Goal: Information Seeking & Learning: Learn about a topic

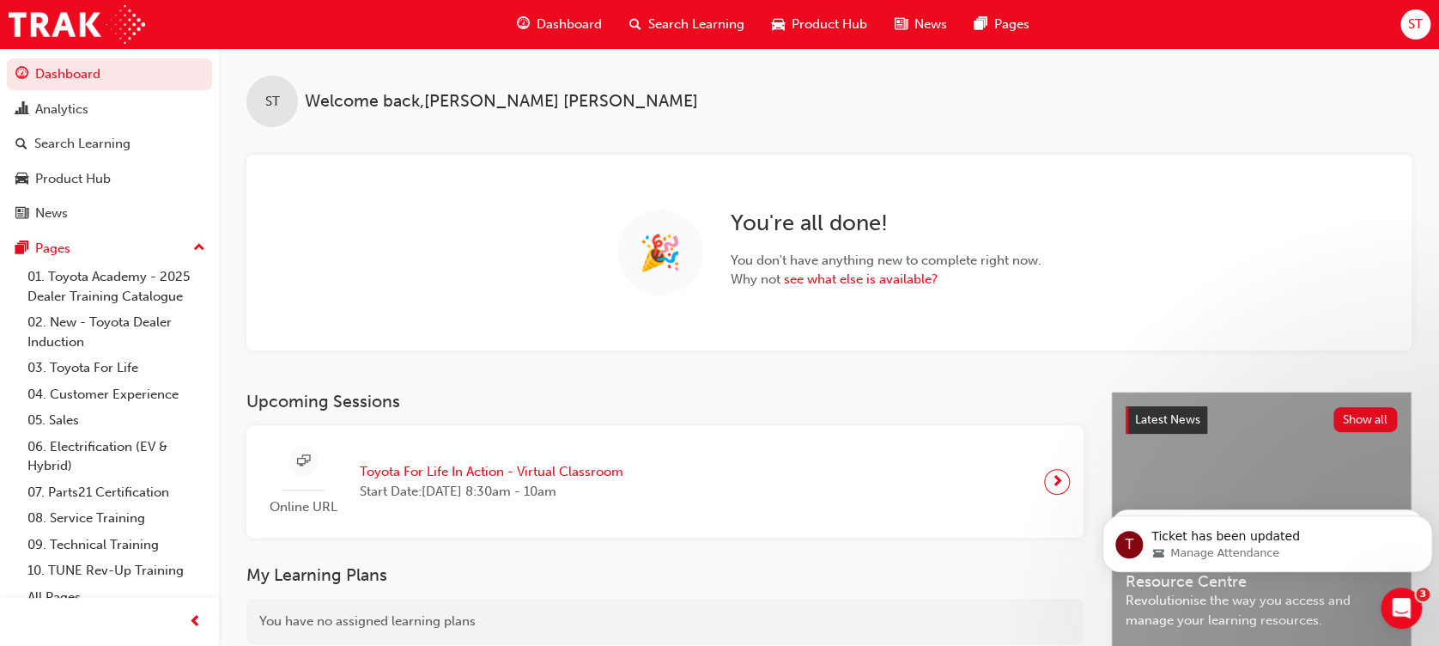
click at [679, 27] on span "Search Learning" at bounding box center [696, 25] width 96 height 20
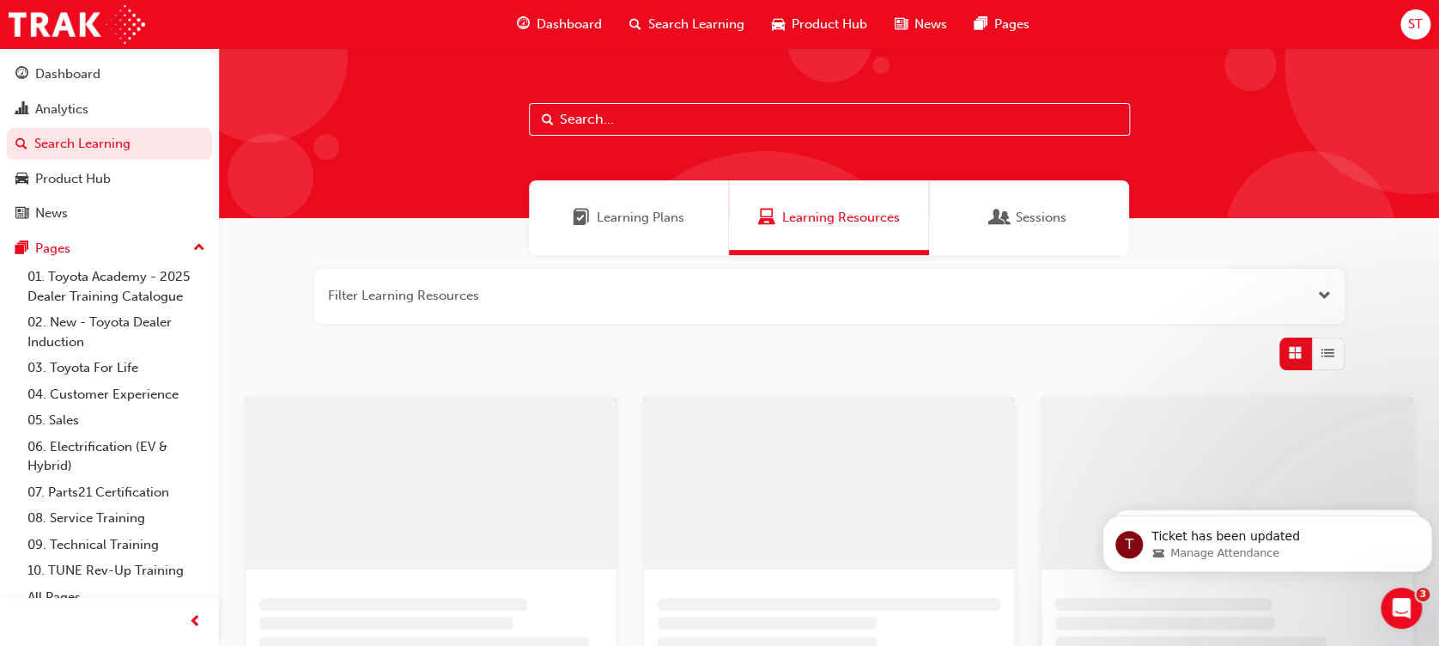
click at [635, 111] on input "text" at bounding box center [829, 119] width 601 height 33
paste input "TFL Reignite 1"
drag, startPoint x: 680, startPoint y: 122, endPoint x: 514, endPoint y: 112, distance: 166.0
click at [514, 112] on div "TFL Reignite 1" at bounding box center [829, 133] width 1220 height 170
click at [1001, 219] on span "Sessions" at bounding box center [1000, 218] width 17 height 20
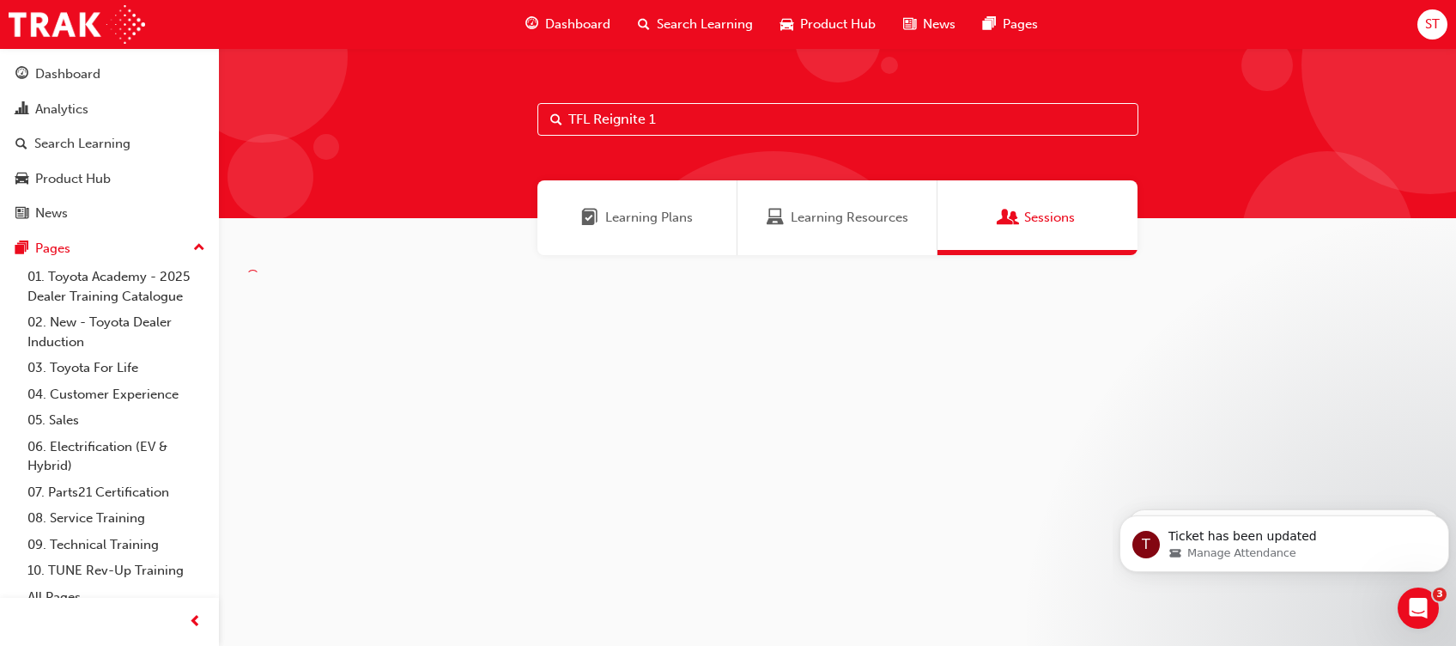
click at [698, 119] on input "TFL Reignite 1" at bounding box center [838, 119] width 601 height 33
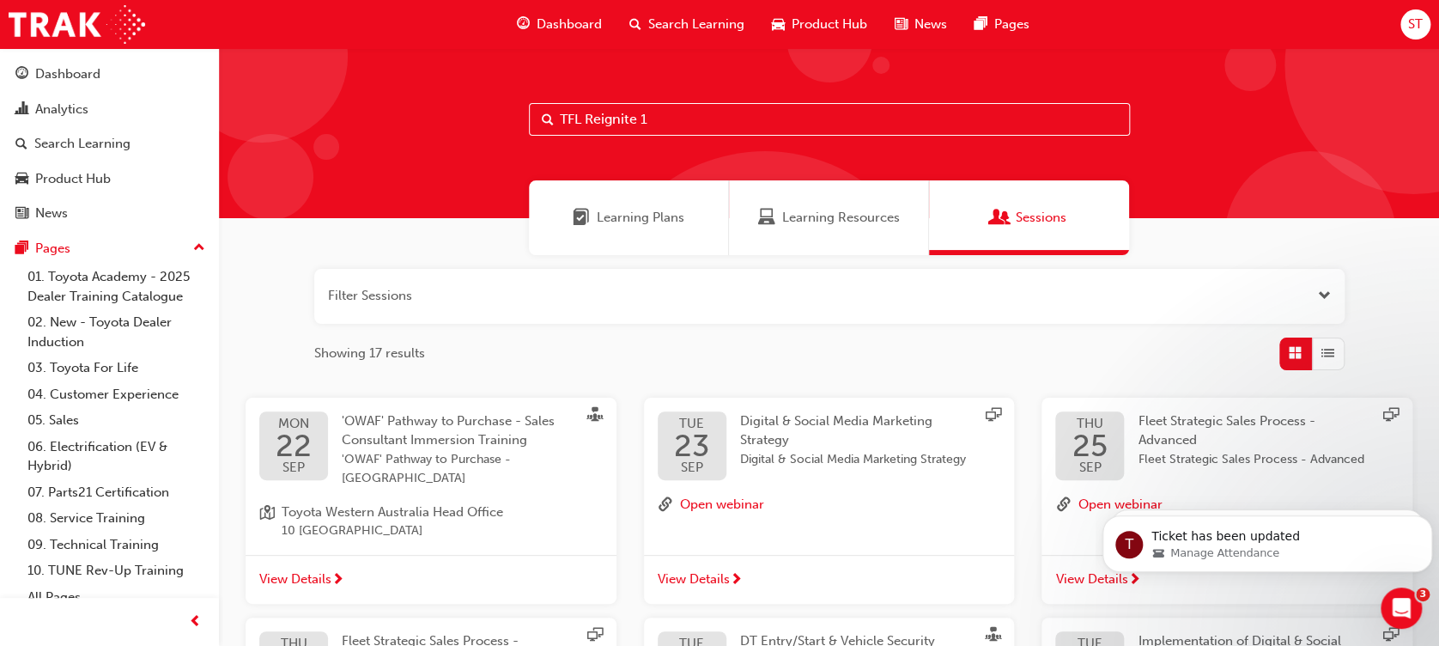
click at [647, 202] on div "Learning Plans" at bounding box center [629, 217] width 200 height 75
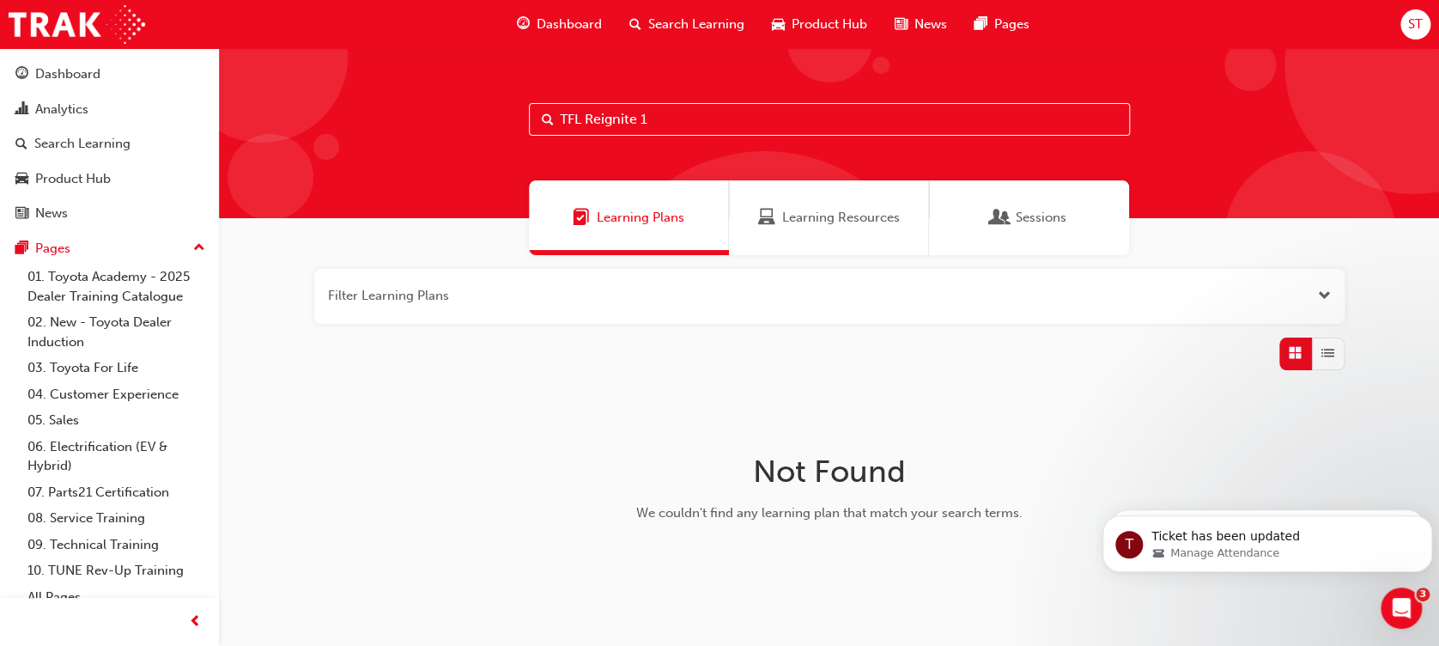
click at [791, 220] on span "Learning Resources" at bounding box center [841, 218] width 118 height 20
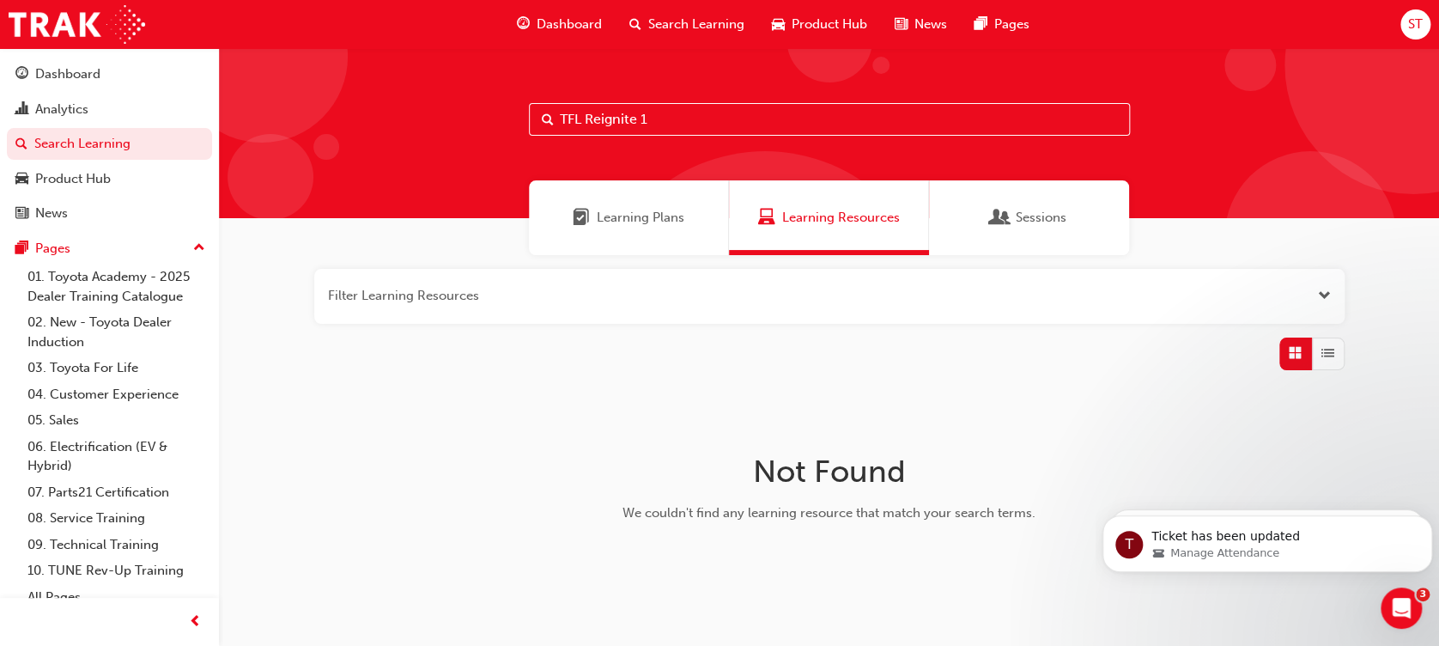
click at [1004, 217] on span "Sessions" at bounding box center [1000, 218] width 17 height 20
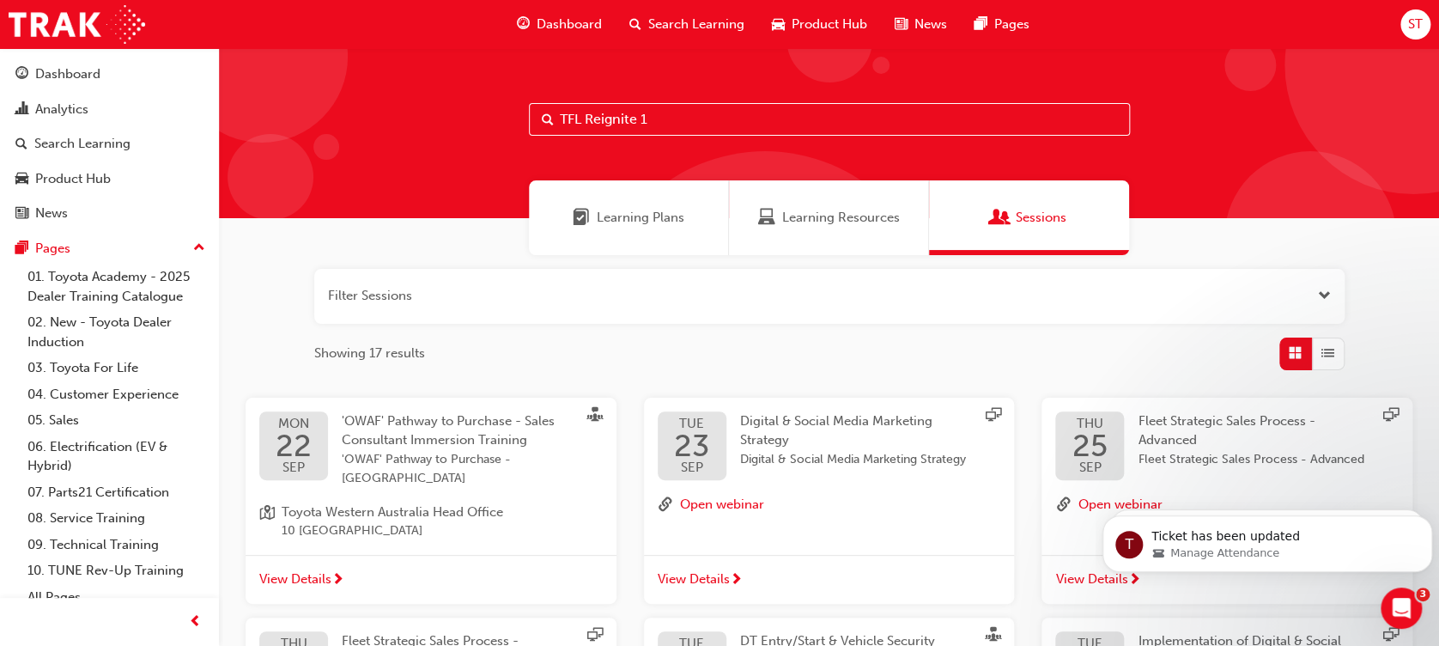
click at [697, 119] on input "TFL Reignite 1" at bounding box center [829, 119] width 601 height 33
click at [791, 134] on input "TFL Reignite 1" at bounding box center [829, 119] width 601 height 33
drag, startPoint x: 668, startPoint y: 117, endPoint x: 179, endPoint y: 96, distance: 489.1
click at [179, 96] on div "Dashboard Analytics Search Learning Product Hub News Pages Pages 01. Toyota Aca…" at bounding box center [719, 633] width 1439 height 1266
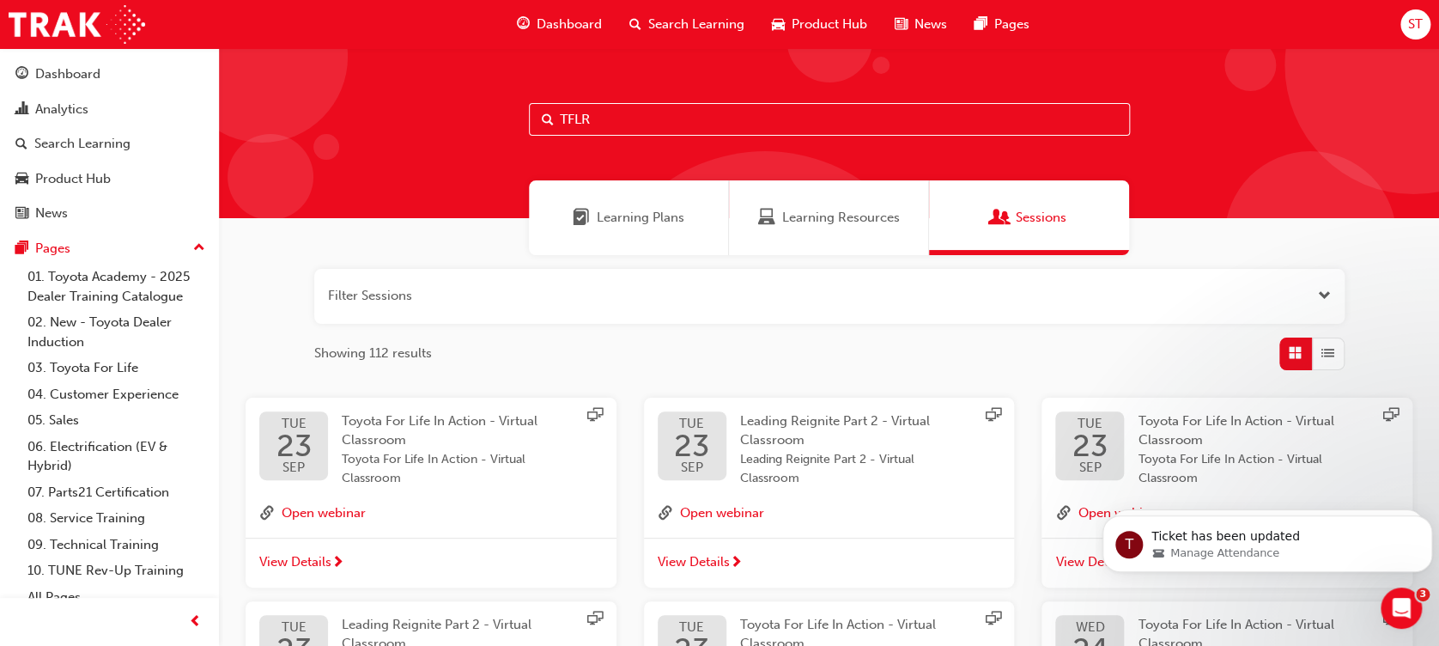
click at [618, 202] on div "Learning Plans" at bounding box center [629, 217] width 200 height 75
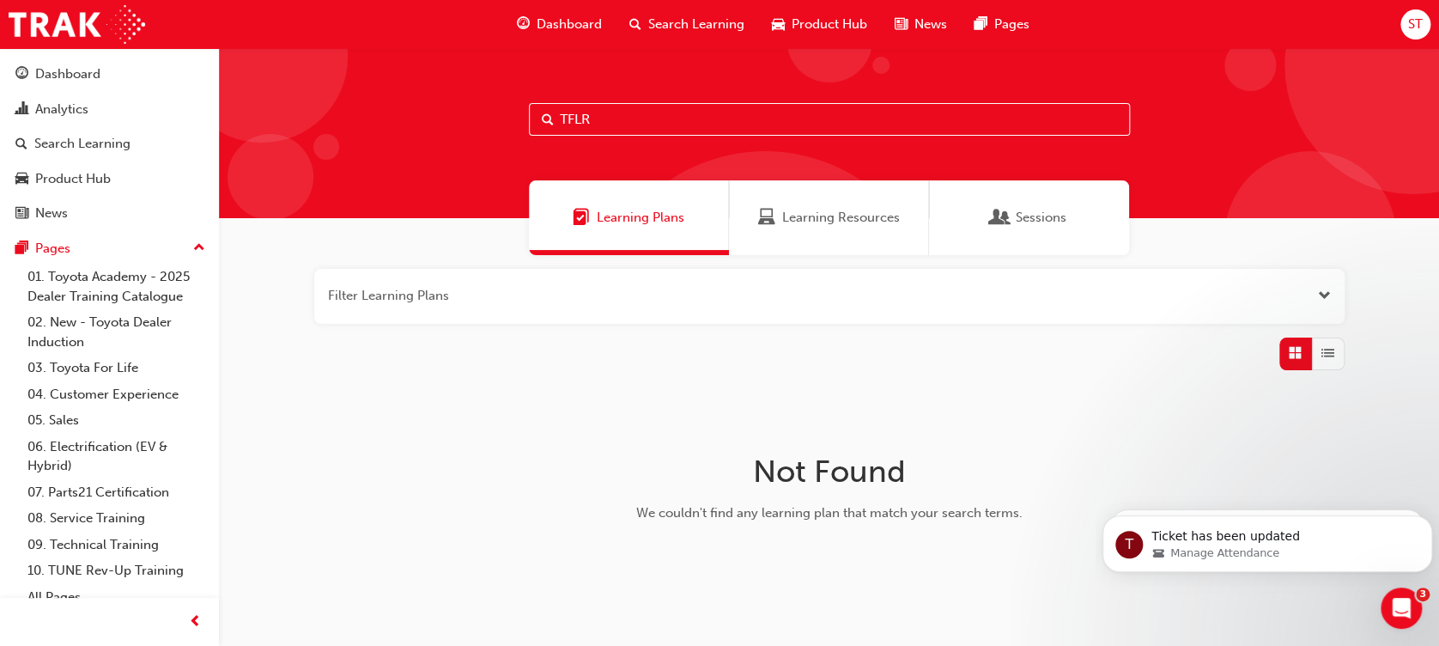
click at [660, 125] on input "TFLR" at bounding box center [829, 119] width 601 height 33
drag, startPoint x: 667, startPoint y: 119, endPoint x: -5, endPoint y: 66, distance: 674.4
click at [0, 66] on html "Your version of Internet Explorer is outdated and not supported. Please upgrade…" at bounding box center [719, 323] width 1439 height 646
type input "TFLR2025PT1"
click at [668, 19] on span "Search Learning" at bounding box center [696, 25] width 96 height 20
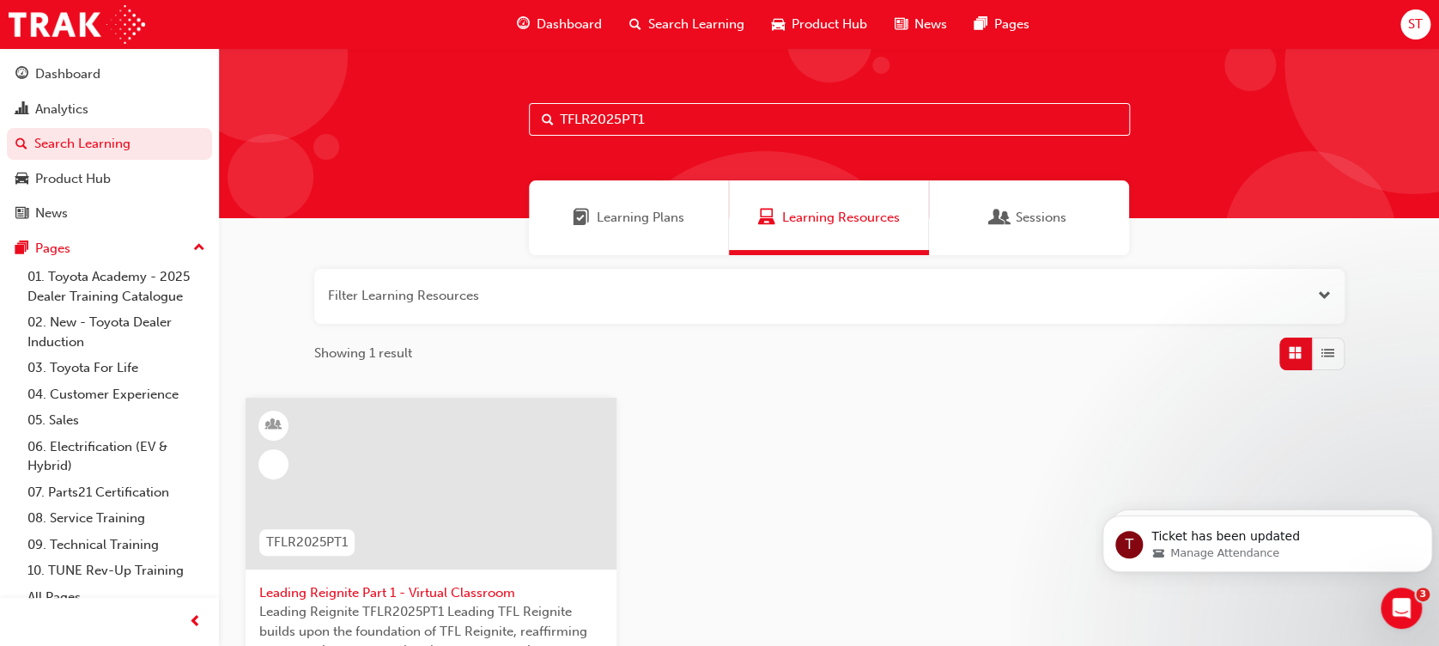
click at [657, 214] on span "Learning Plans" at bounding box center [641, 218] width 88 height 20
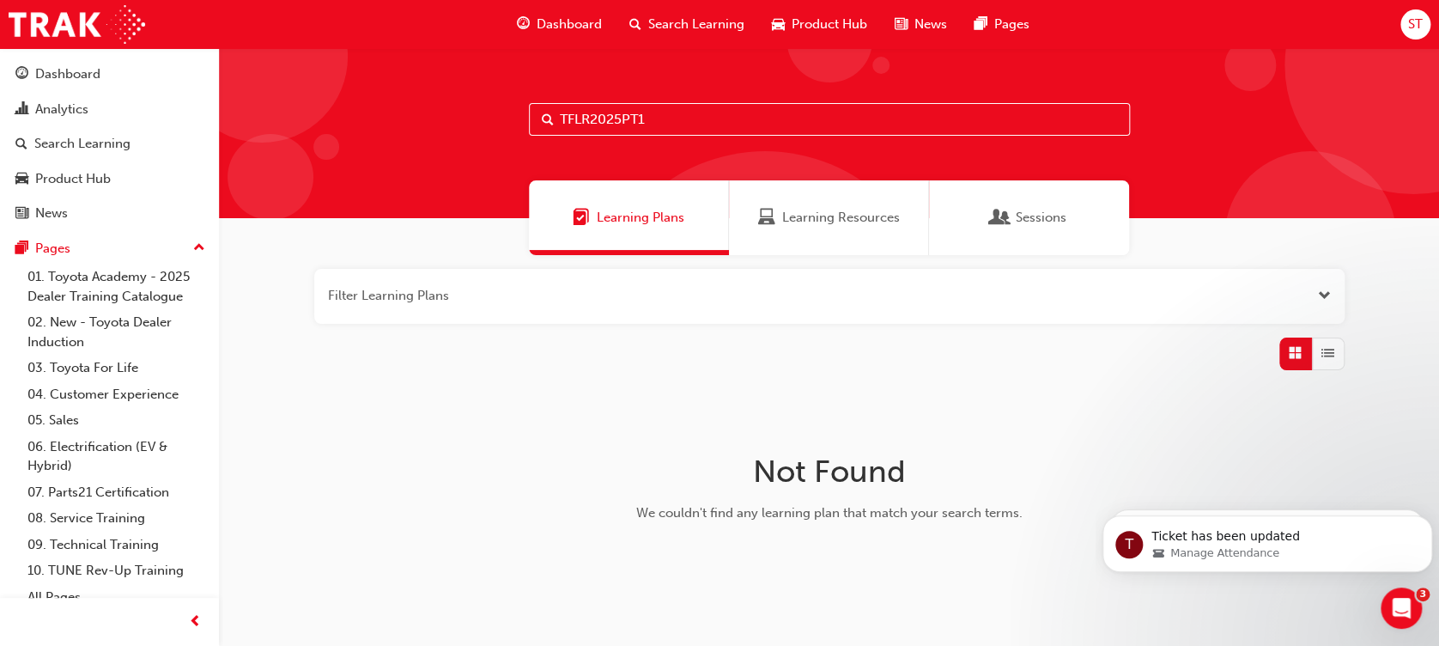
click at [659, 17] on span "Search Learning" at bounding box center [696, 25] width 96 height 20
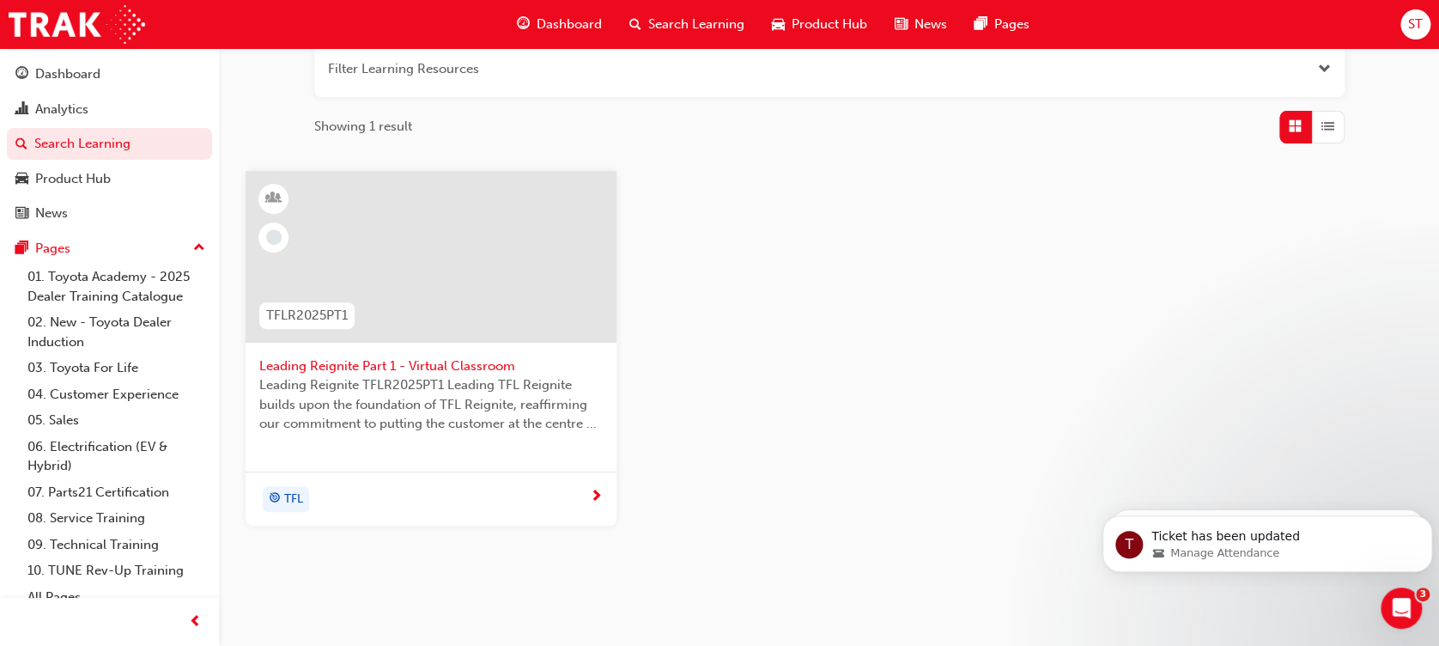
scroll to position [228, 0]
click at [405, 364] on span "Leading Reignite Part 1 - Virtual Classroom" at bounding box center [431, 365] width 344 height 20
